Goal: Task Accomplishment & Management: Manage account settings

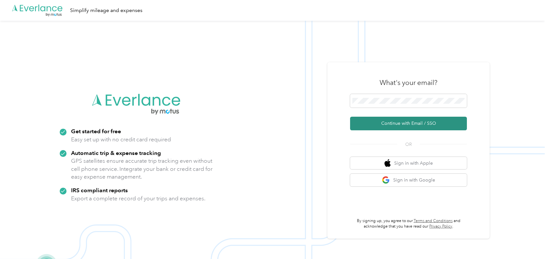
click at [396, 121] on button "Continue with Email / SSO" at bounding box center [408, 124] width 117 height 14
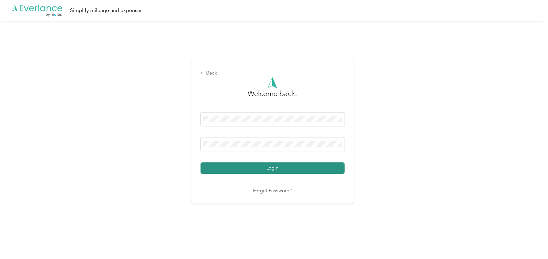
click at [283, 171] on button "Login" at bounding box center [273, 168] width 144 height 11
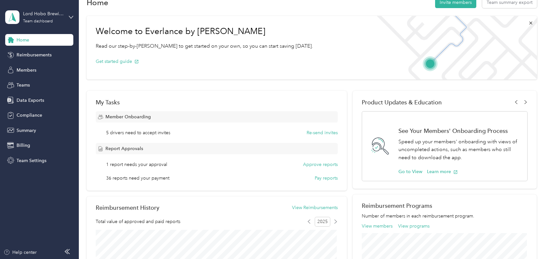
scroll to position [31, 0]
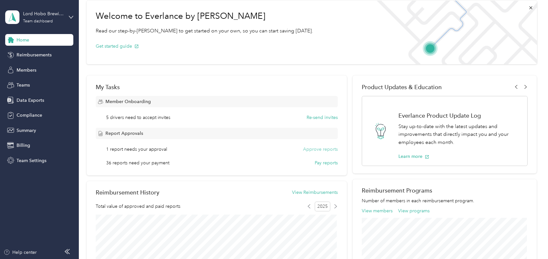
click at [325, 149] on button "Approve reports" at bounding box center [320, 149] width 35 height 7
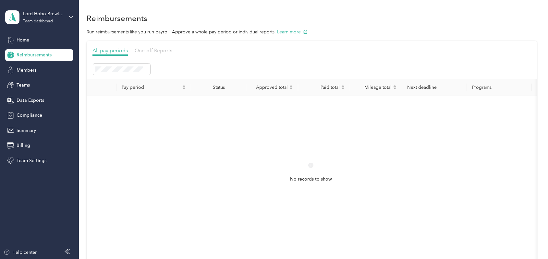
click at [158, 53] on span "One-off Reports" at bounding box center [154, 50] width 38 height 6
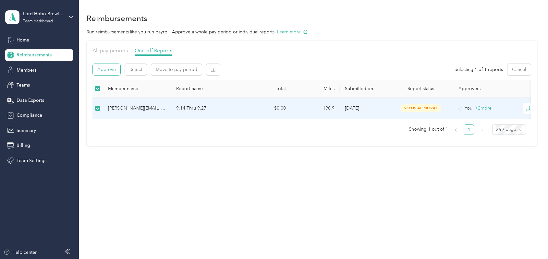
click at [112, 73] on button "Approve" at bounding box center [107, 69] width 28 height 11
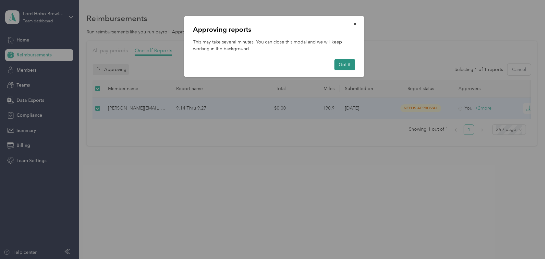
click at [353, 64] on button "Got it" at bounding box center [344, 64] width 21 height 11
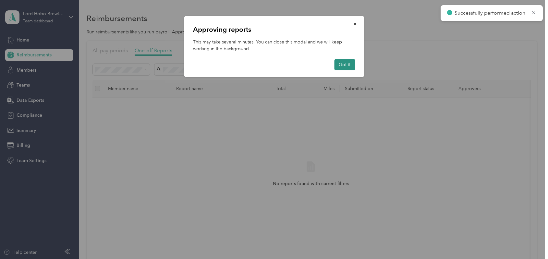
click at [347, 68] on button "Got it" at bounding box center [344, 64] width 21 height 11
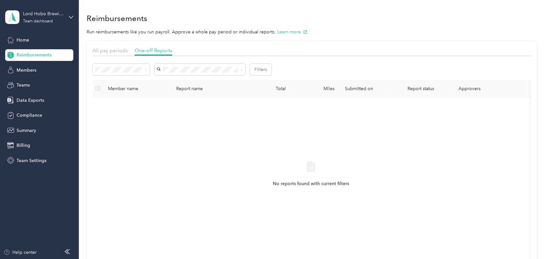
click at [32, 59] on div "Reimbursements" at bounding box center [39, 55] width 68 height 12
click at [50, 70] on div "Members" at bounding box center [39, 70] width 68 height 12
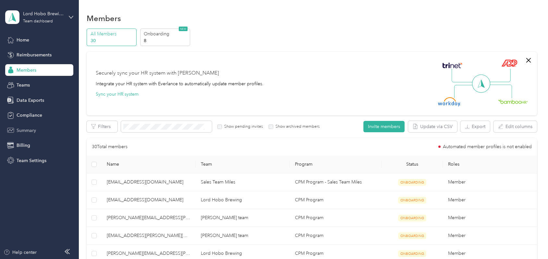
click at [35, 129] on span "Summary" at bounding box center [26, 130] width 19 height 7
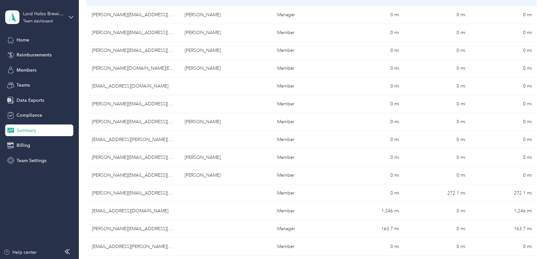
scroll to position [210, 0]
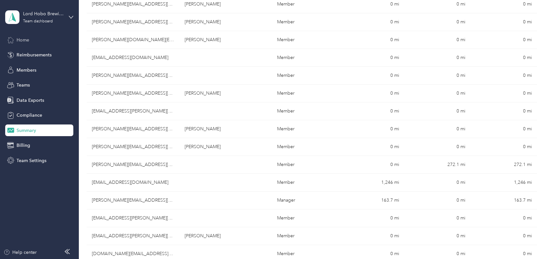
click at [41, 40] on div "Home" at bounding box center [39, 40] width 68 height 12
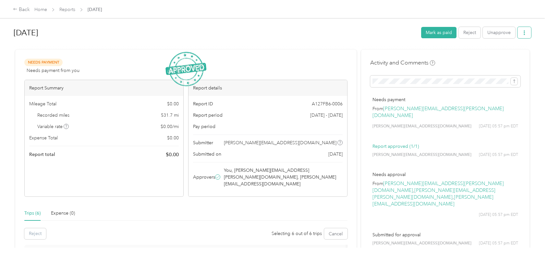
click at [525, 35] on icon "button" at bounding box center [524, 33] width 5 height 5
drag, startPoint x: 440, startPoint y: 49, endPoint x: 439, endPoint y: 44, distance: 4.9
click at [440, 49] on div at bounding box center [273, 47] width 518 height 7
click at [442, 34] on button "Mark as paid" at bounding box center [438, 32] width 35 height 11
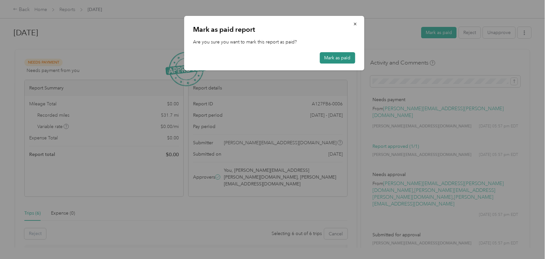
click at [345, 59] on button "Mark as paid" at bounding box center [337, 57] width 35 height 11
